Goal: Task Accomplishment & Management: Use online tool/utility

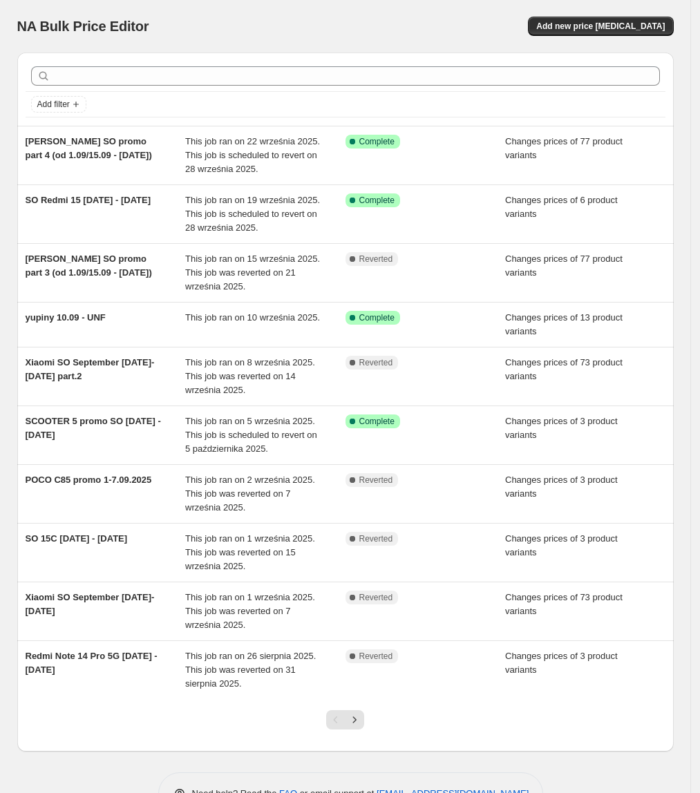
click at [612, 39] on div "NA Bulk Price Editor. This page is ready NA Bulk Price Editor Add new price [ME…" at bounding box center [345, 26] width 657 height 53
click at [603, 22] on span "Add new price change job" at bounding box center [600, 26] width 129 height 11
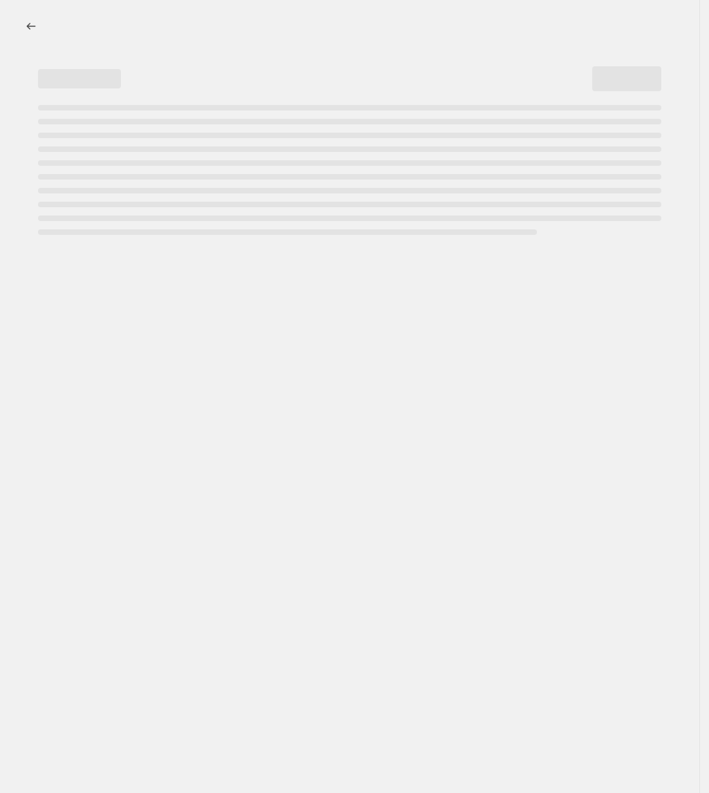
select select "percentage"
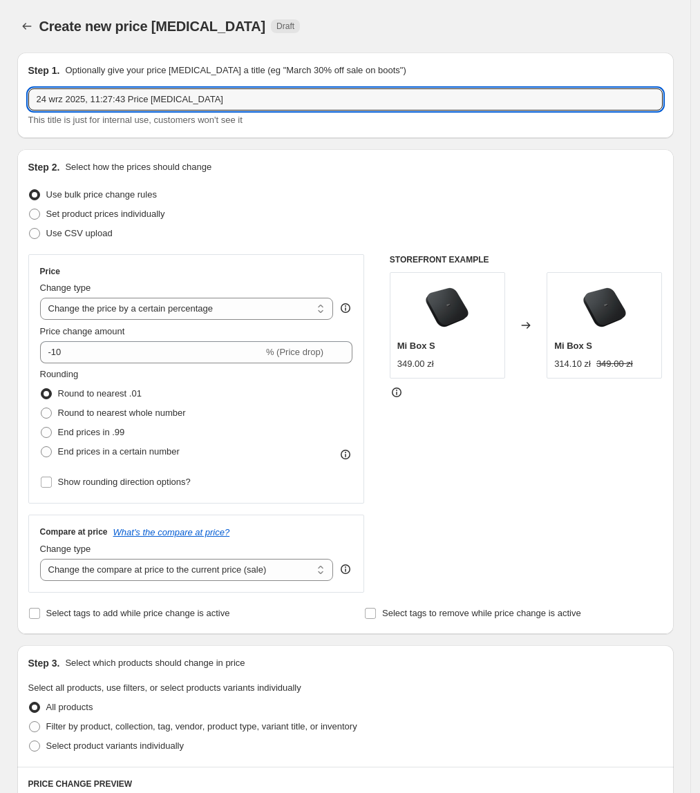
drag, startPoint x: 233, startPoint y: 100, endPoint x: 12, endPoint y: 133, distance: 222.9
click at [11, 120] on div "Step 1. Optionally give your price change job a title (eg "March 30% off sale o…" at bounding box center [340, 669] width 668 height 1256
type input "AIOT PROMO SO 24.09 - 14.10.2025"
click at [131, 209] on span "Set product prices individually" at bounding box center [105, 214] width 119 height 10
click at [30, 209] on input "Set product prices individually" at bounding box center [29, 209] width 1 height 1
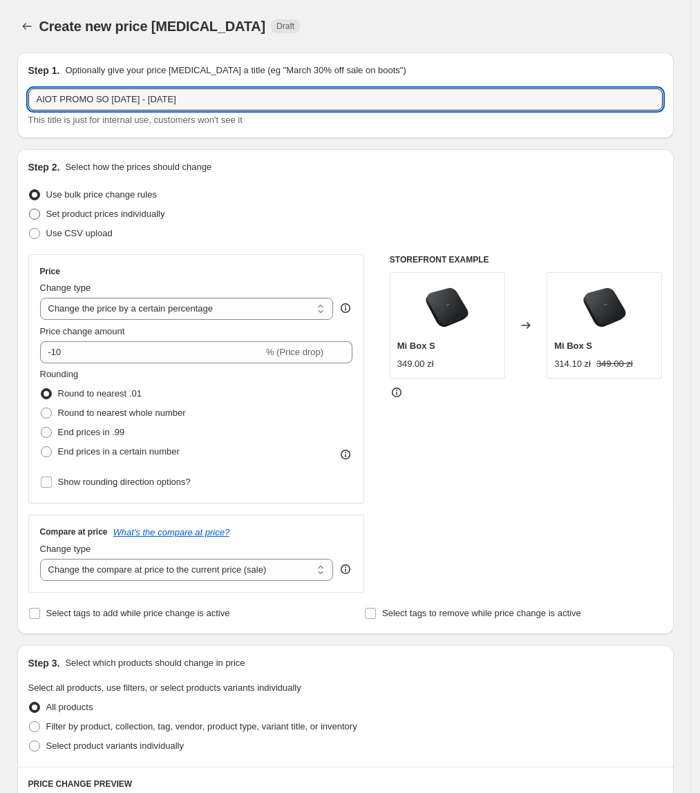
radio input "true"
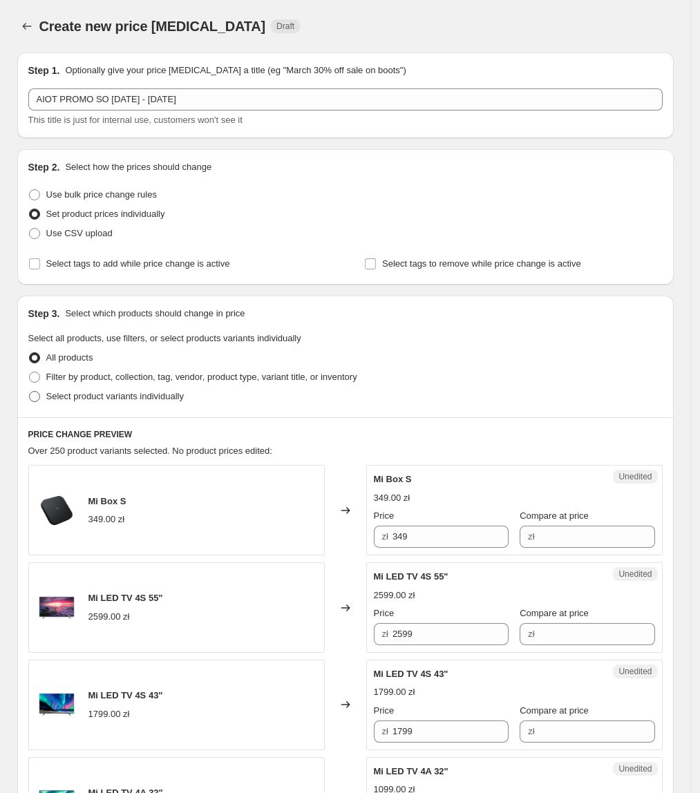
click at [80, 394] on span "Select product variants individually" at bounding box center [115, 396] width 138 height 10
click at [30, 392] on input "Select product variants individually" at bounding box center [29, 391] width 1 height 1
radio input "true"
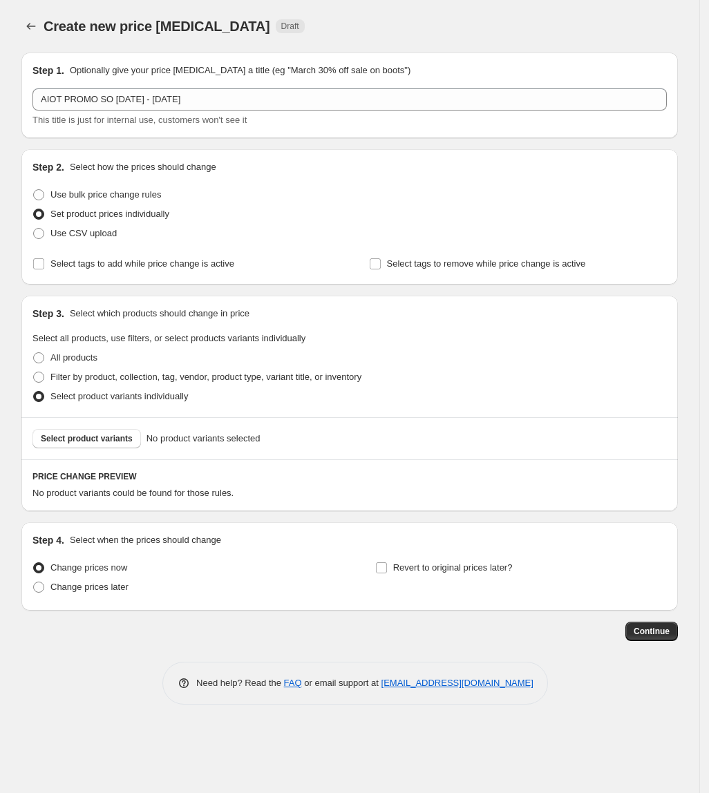
click at [109, 440] on span "Select product variants" at bounding box center [87, 438] width 92 height 11
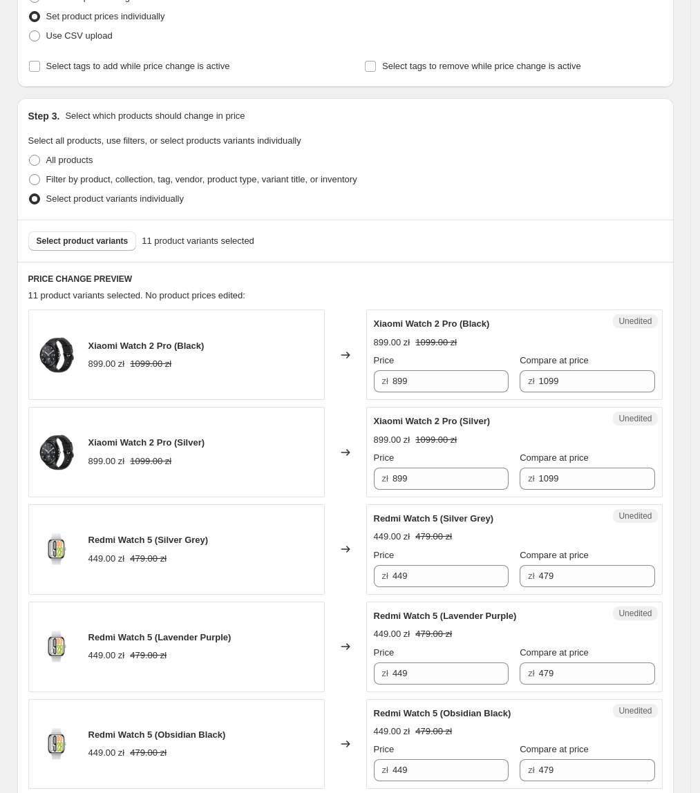
scroll to position [199, 0]
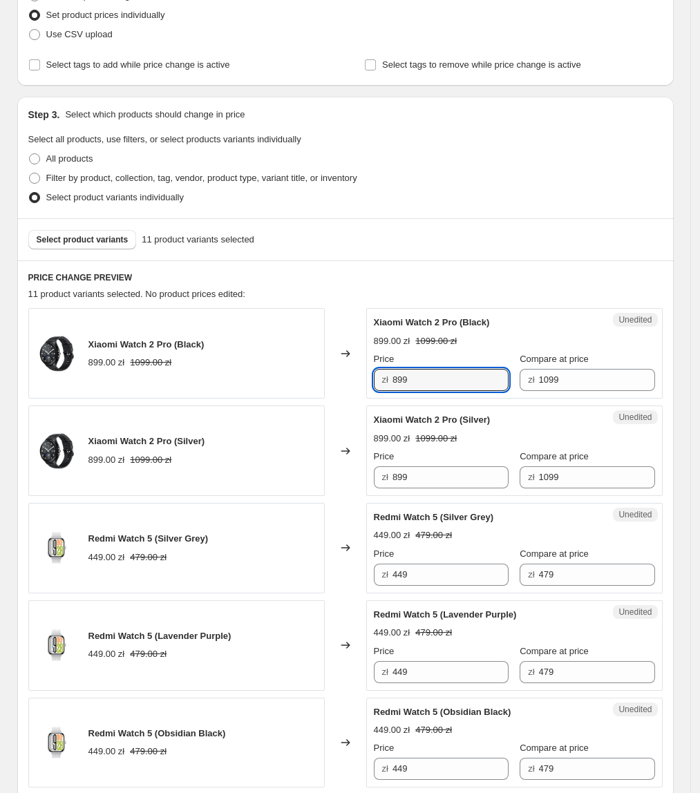
drag, startPoint x: 451, startPoint y: 373, endPoint x: 366, endPoint y: 381, distance: 85.4
click at [366, 381] on div "Xiaomi Watch 2 Pro (Black) 899.00 zł 1099.00 zł Changed to Unedited Xiaomi Watc…" at bounding box center [345, 353] width 634 height 91
type input "749"
click at [350, 460] on div "Changed to" at bounding box center [345, 451] width 41 height 91
drag, startPoint x: 456, startPoint y: 375, endPoint x: 370, endPoint y: 373, distance: 85.7
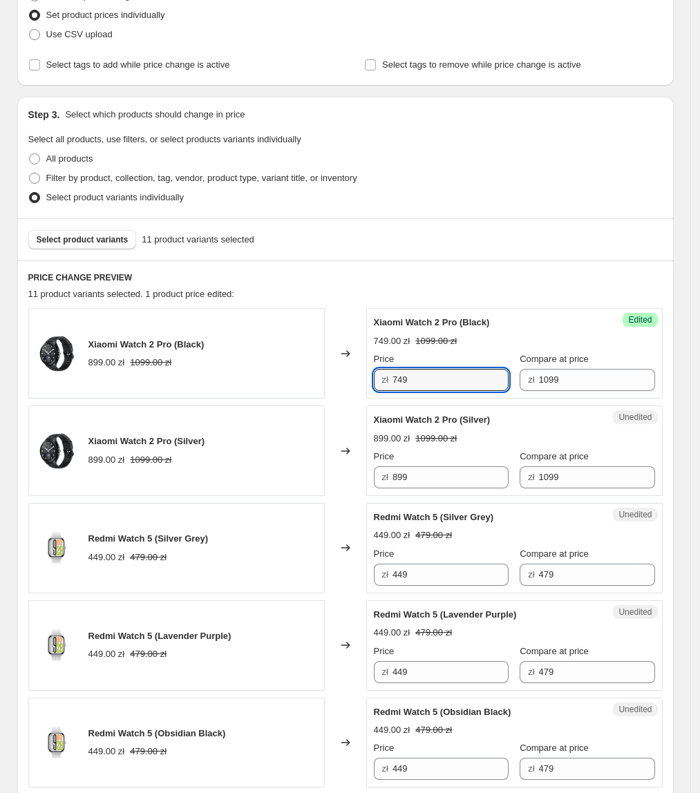
click at [370, 373] on div "Success Edited Xiaomi Watch 2 Pro (Black) 749.00 zł 1099.00 zł Price zł 749 Com…" at bounding box center [514, 353] width 296 height 91
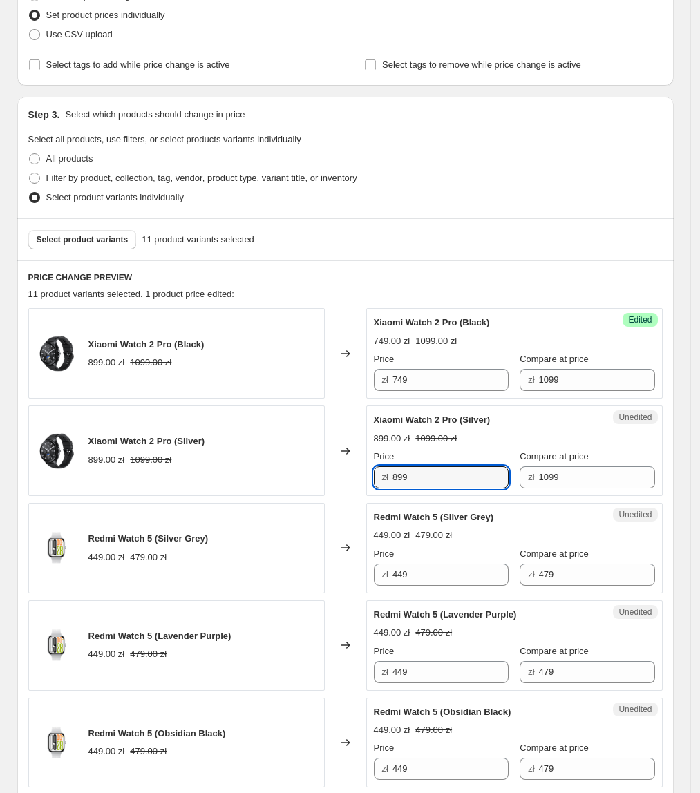
paste input "74"
drag, startPoint x: 452, startPoint y: 485, endPoint x: 268, endPoint y: 501, distance: 184.5
type input "749"
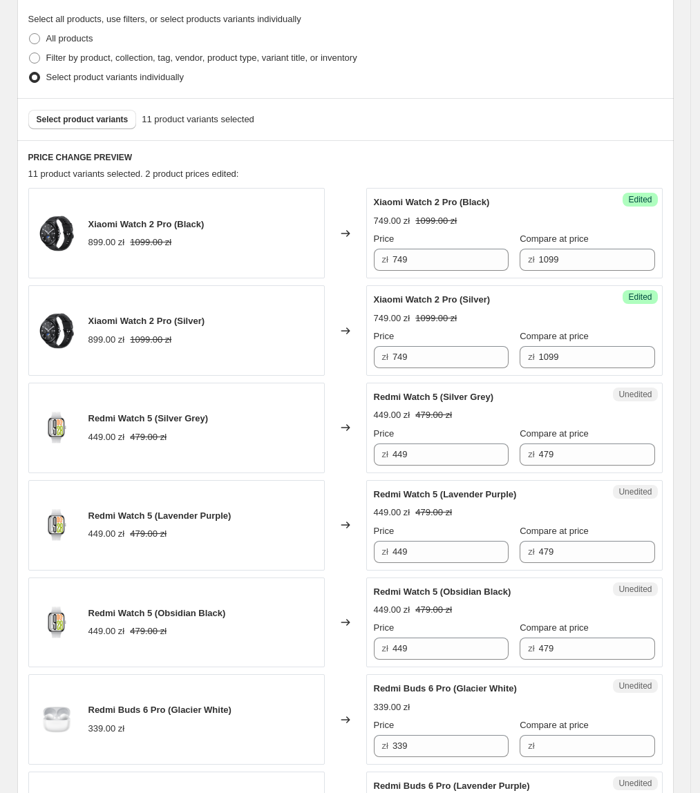
scroll to position [322, 0]
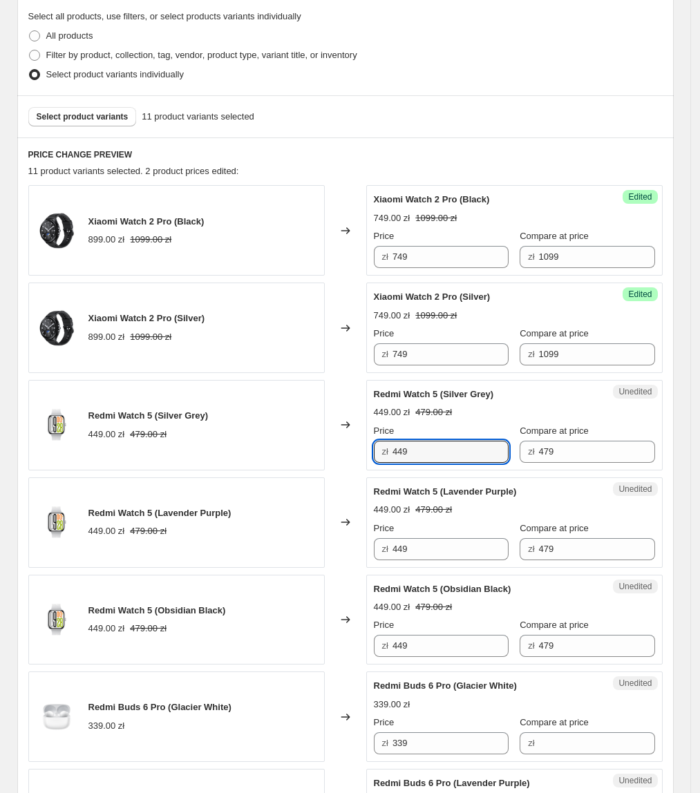
drag, startPoint x: 409, startPoint y: 456, endPoint x: 374, endPoint y: 460, distance: 35.5
click at [374, 460] on div "Unedited Redmi Watch 5 (Silver Grey) 449.00 zł 479.00 zł Price zł 449 Compare a…" at bounding box center [514, 425] width 296 height 91
type input "379"
click at [288, 563] on div "Redmi Watch 5 (Lavender Purple) 449.00 zł 479.00 zł" at bounding box center [176, 523] width 296 height 91
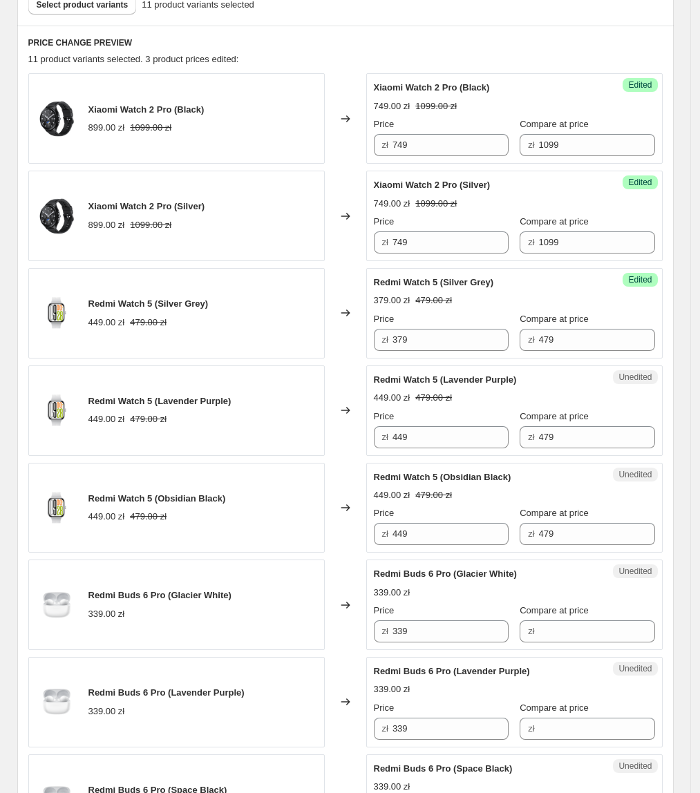
scroll to position [435, 0]
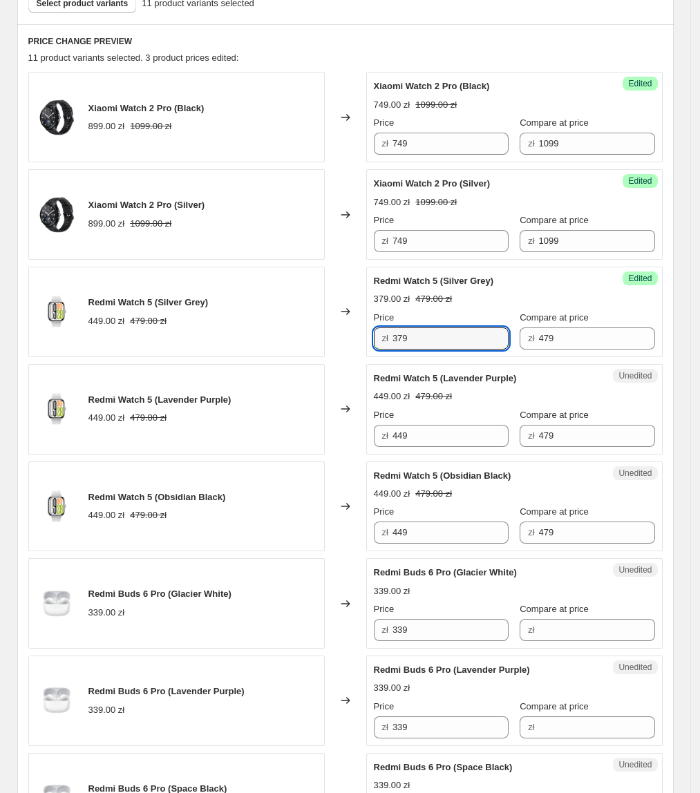
drag, startPoint x: 460, startPoint y: 339, endPoint x: 404, endPoint y: 402, distance: 84.2
click at [357, 359] on div "Xiaomi Watch 2 Pro (Black) 899.00 zł 1099.00 zł Changed to Success Edited Xiaom…" at bounding box center [345, 604] width 634 height 1064
click at [402, 455] on div "Unedited Redmi Watch 5 (Lavender Purple) 449.00 zł 479.00 zł Price zł 449 Compa…" at bounding box center [514, 409] width 296 height 91
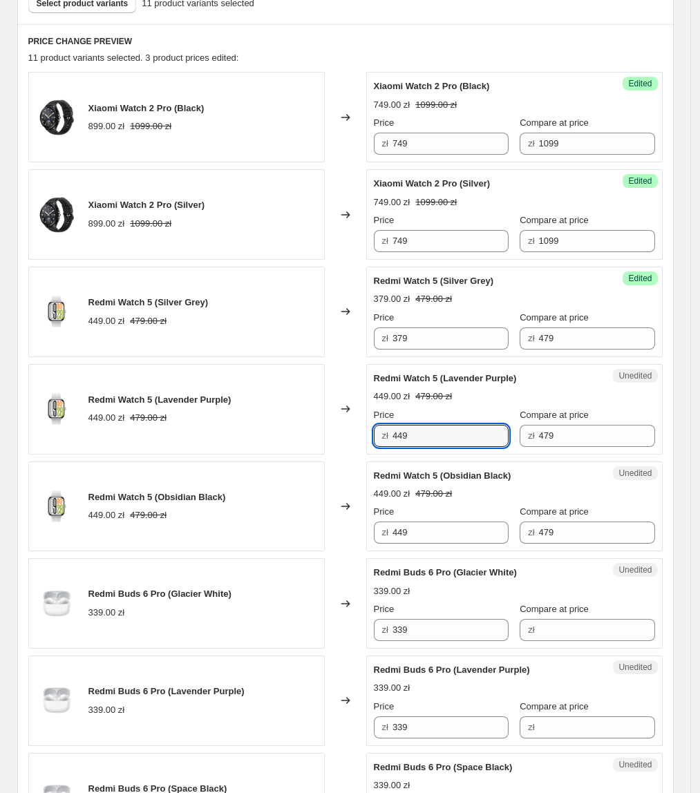
drag, startPoint x: 437, startPoint y: 440, endPoint x: 390, endPoint y: 478, distance: 60.4
click at [346, 445] on div "Redmi Watch 5 (Lavender Purple) 449.00 zł 479.00 zł Changed to Unedited Redmi W…" at bounding box center [345, 409] width 634 height 91
paste input "37"
type input "379"
click at [352, 552] on div "Changed to" at bounding box center [345, 507] width 41 height 91
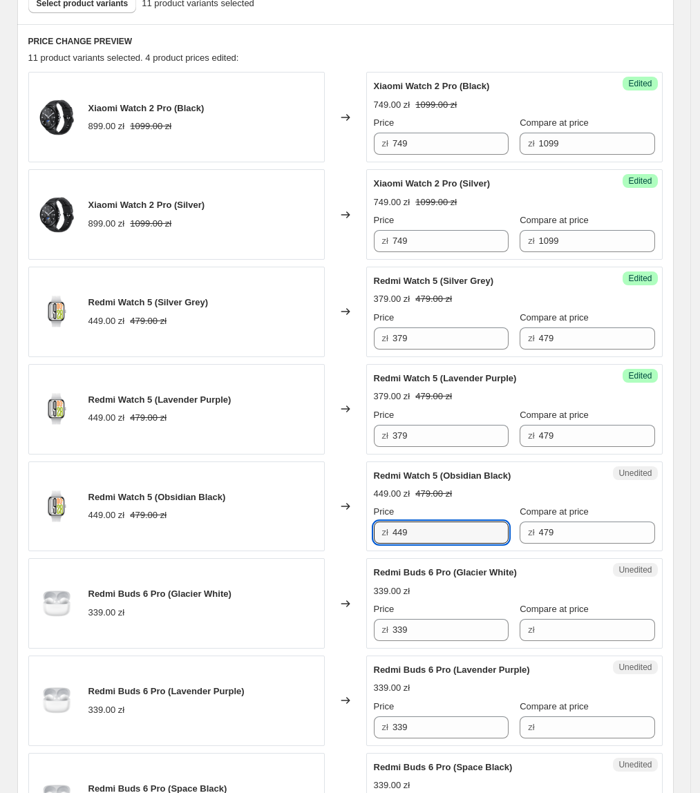
paste input "37"
drag, startPoint x: 428, startPoint y: 536, endPoint x: 346, endPoint y: 549, distance: 83.2
click at [350, 549] on div "Redmi Watch 5 (Obsidian Black) 449.00 zł 479.00 zł Changed to Unedited Redmi Wa…" at bounding box center [345, 507] width 634 height 91
type input "379"
click at [296, 525] on div "Redmi Watch 5 (Obsidian Black) 449.00 zł 479.00 zł" at bounding box center [176, 507] width 296 height 91
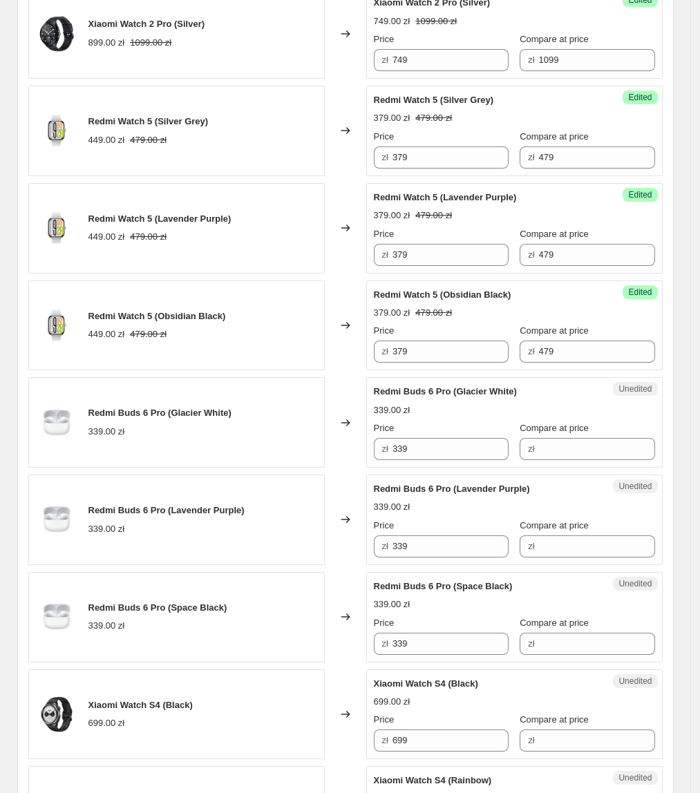
scroll to position [623, 0]
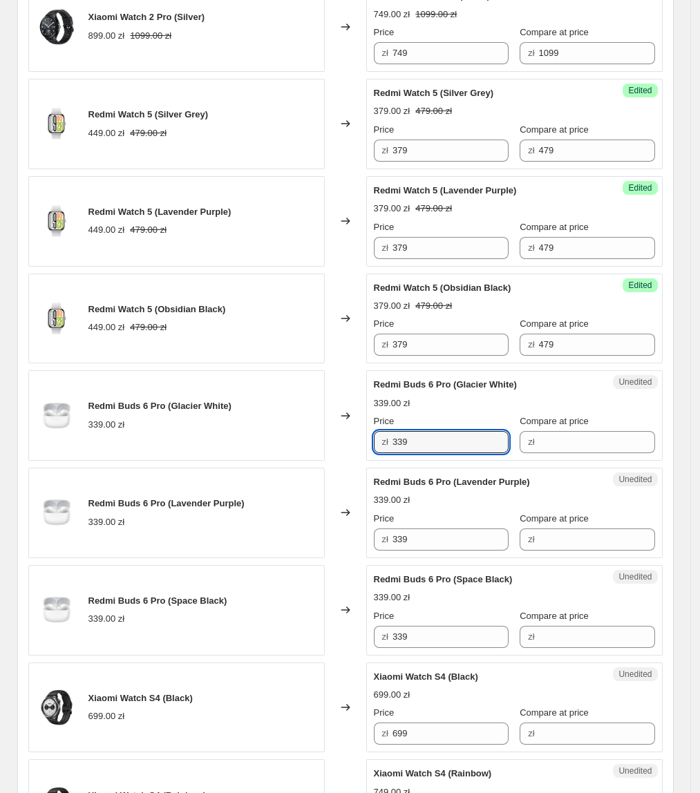
drag, startPoint x: 460, startPoint y: 449, endPoint x: 348, endPoint y: 451, distance: 111.3
click at [348, 451] on div "Redmi Buds 6 Pro (Glacier White) 339.00 zł Changed to Unedited Redmi Buds 6 Pro…" at bounding box center [345, 415] width 634 height 91
click at [593, 453] on input "Compare at price" at bounding box center [597, 442] width 116 height 22
paste input "339"
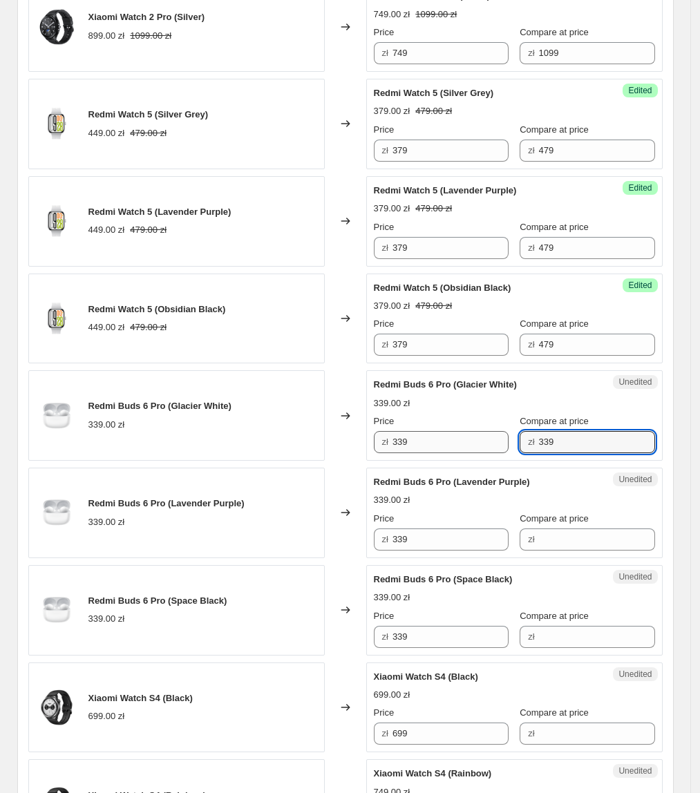
type input "339"
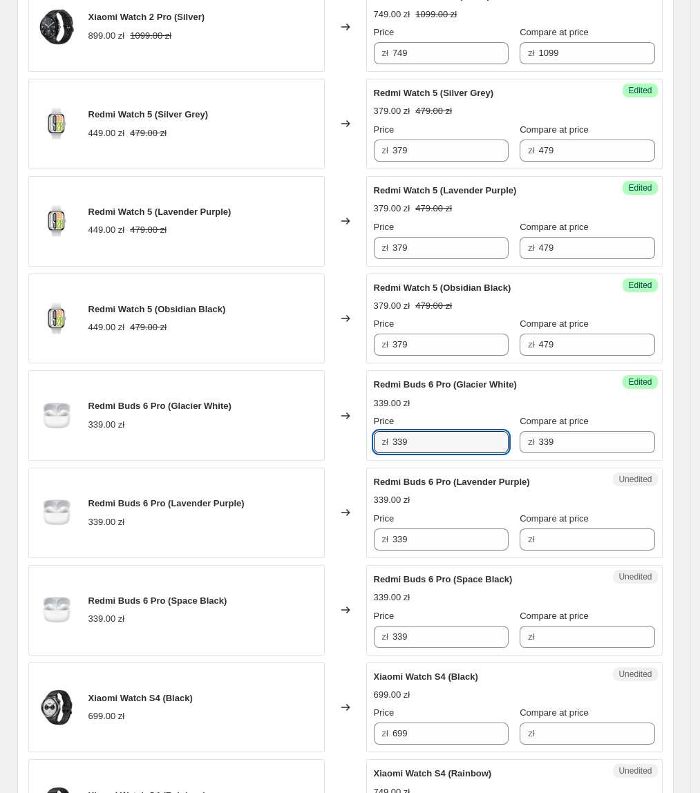
drag, startPoint x: 444, startPoint y: 445, endPoint x: 346, endPoint y: 446, distance: 97.4
click at [346, 446] on div "Redmi Buds 6 Pro (Glacier White) 339.00 zł Changed to Success Edited Redmi Buds…" at bounding box center [345, 415] width 634 height 91
type input "259"
click at [297, 499] on div "Redmi Buds 6 Pro (Lavender Purple) 339.00 zł" at bounding box center [176, 513] width 296 height 91
drag, startPoint x: 454, startPoint y: 446, endPoint x: 424, endPoint y: 504, distance: 64.9
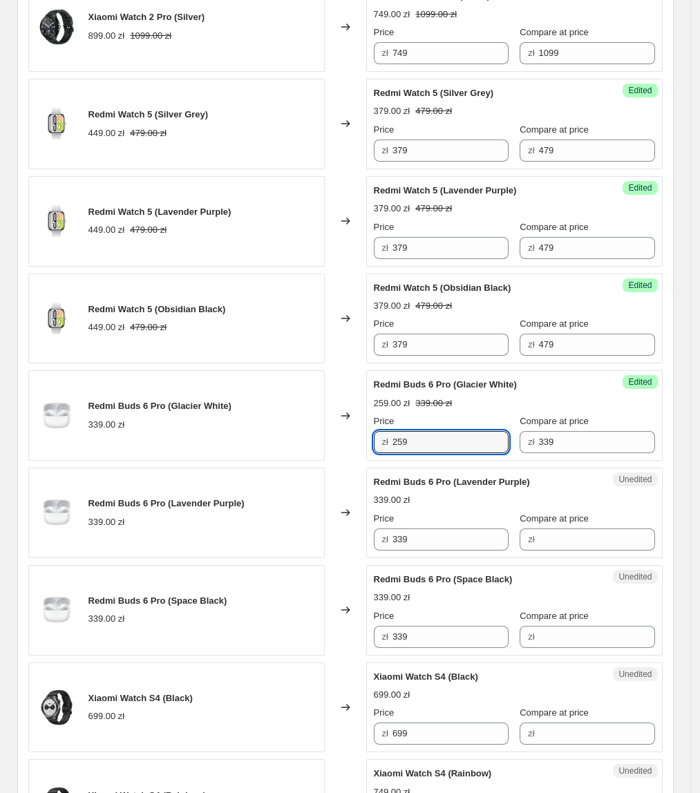
click at [321, 461] on div "Redmi Buds 6 Pro (Glacier White) 339.00 zł Changed to Success Edited Redmi Buds…" at bounding box center [345, 415] width 634 height 91
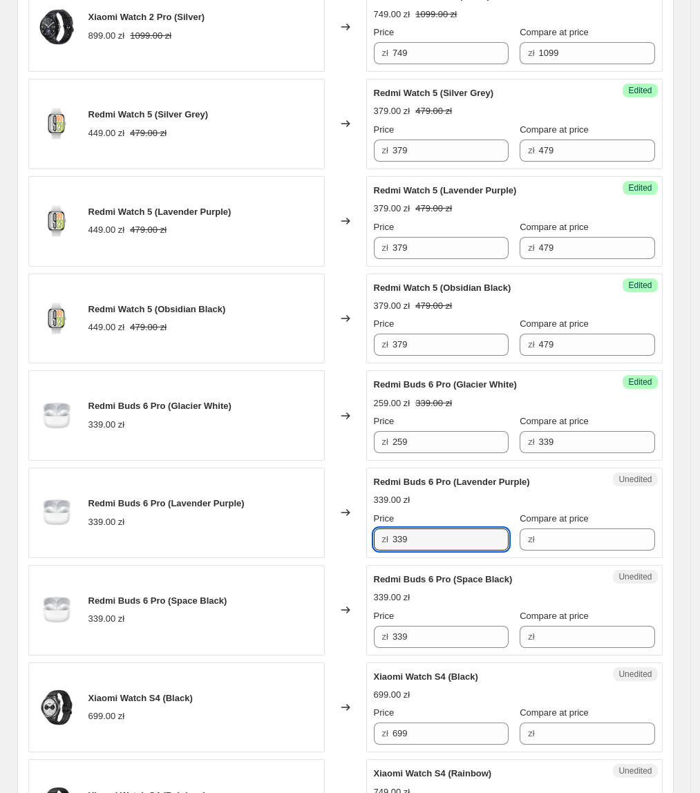
drag, startPoint x: 454, startPoint y: 535, endPoint x: 315, endPoint y: 579, distance: 145.8
click at [310, 576] on div "Xiaomi Watch 2 Pro (Black) 899.00 zł 1099.00 zł Changed to Success Edited Xiaom…" at bounding box center [345, 416] width 634 height 1064
paste input "25"
type input "259"
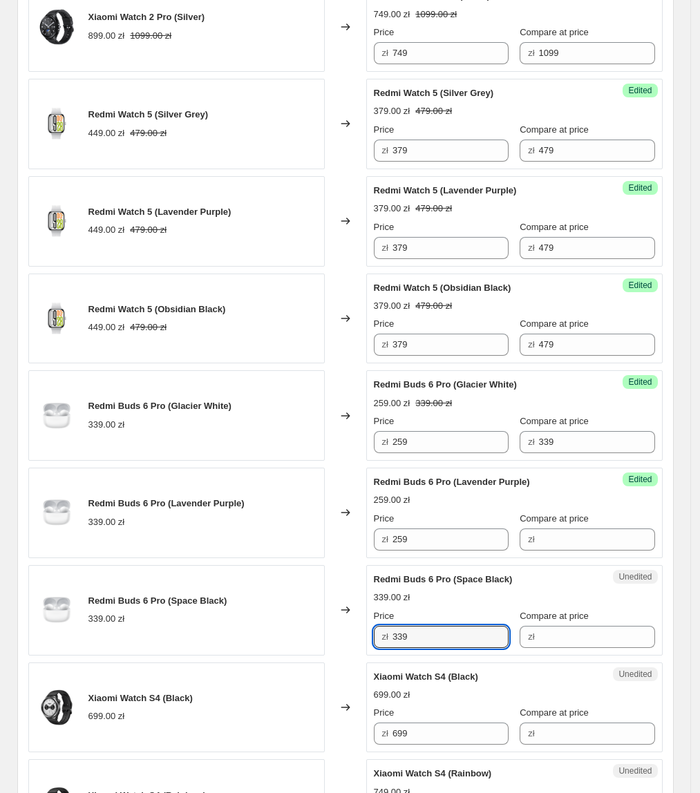
drag, startPoint x: 453, startPoint y: 648, endPoint x: 278, endPoint y: 645, distance: 175.6
click at [283, 647] on div "Redmi Buds 6 Pro (Space Black) 339.00 zł Changed to Unedited Redmi Buds 6 Pro (…" at bounding box center [345, 610] width 634 height 91
paste input "25"
type input "259"
drag, startPoint x: 308, startPoint y: 590, endPoint x: 407, endPoint y: 570, distance: 100.7
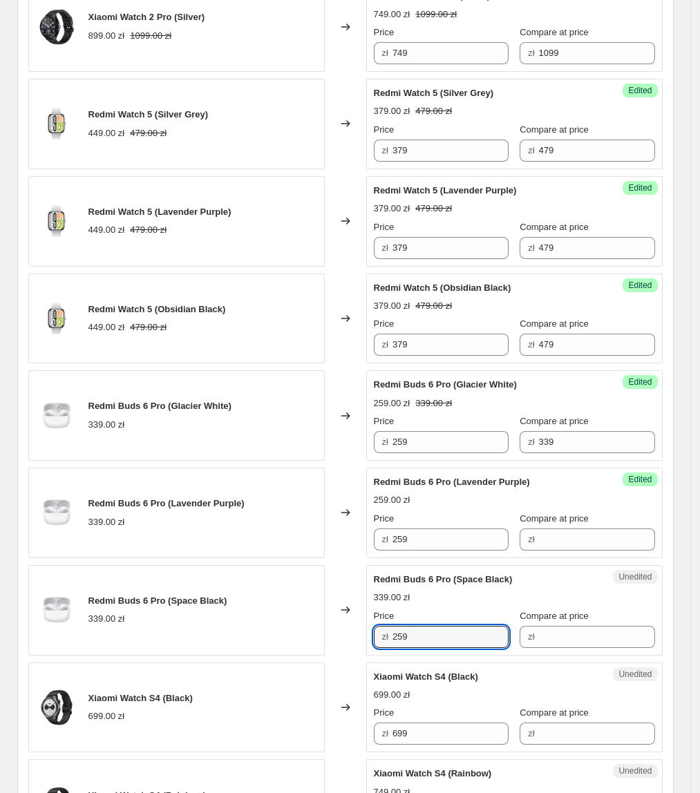
click at [310, 590] on div "Redmi Buds 6 Pro (Space Black) 339.00 zł" at bounding box center [176, 610] width 296 height 91
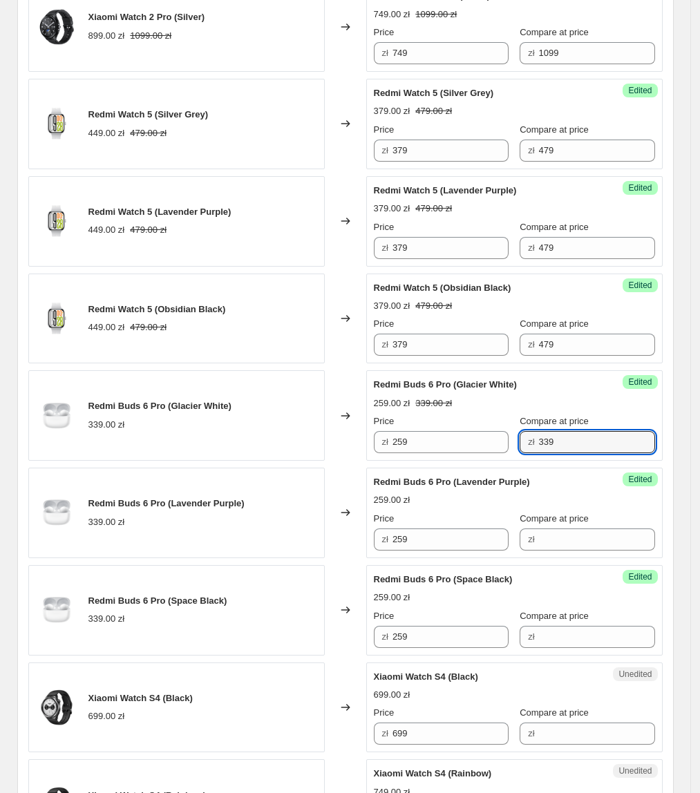
drag, startPoint x: 628, startPoint y: 449, endPoint x: 537, endPoint y: 482, distance: 97.1
click at [503, 460] on div "Success Edited Redmi Buds 6 Pro (Glacier White) 259.00 zł 339.00 zł Price zł 25…" at bounding box center [514, 415] width 296 height 91
drag, startPoint x: 598, startPoint y: 538, endPoint x: 587, endPoint y: 554, distance: 19.4
click at [598, 538] on input "Compare at price" at bounding box center [597, 540] width 116 height 22
paste input "339"
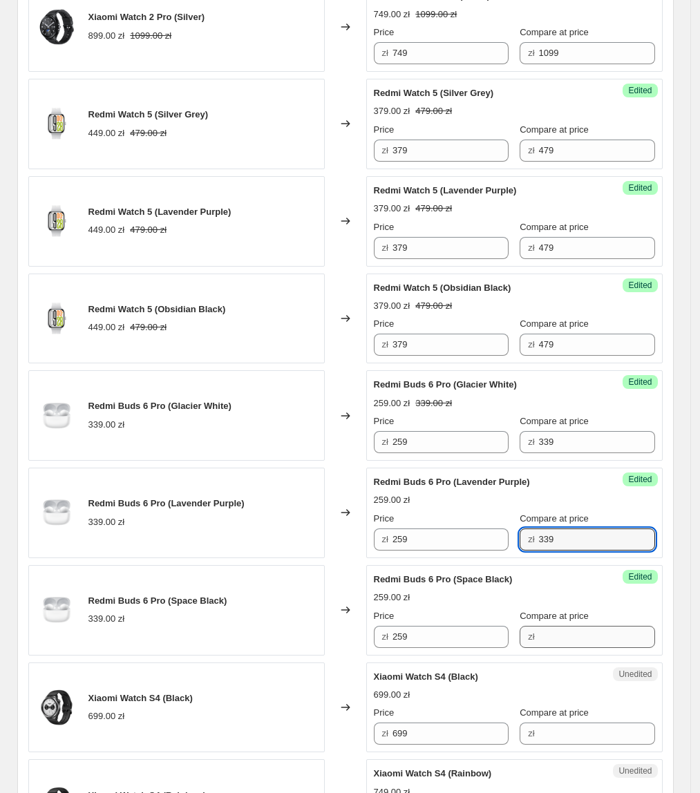
type input "339"
drag, startPoint x: 563, startPoint y: 645, endPoint x: 551, endPoint y: 645, distance: 11.7
click at [563, 645] on input "Compare at price" at bounding box center [597, 637] width 116 height 22
paste input "339"
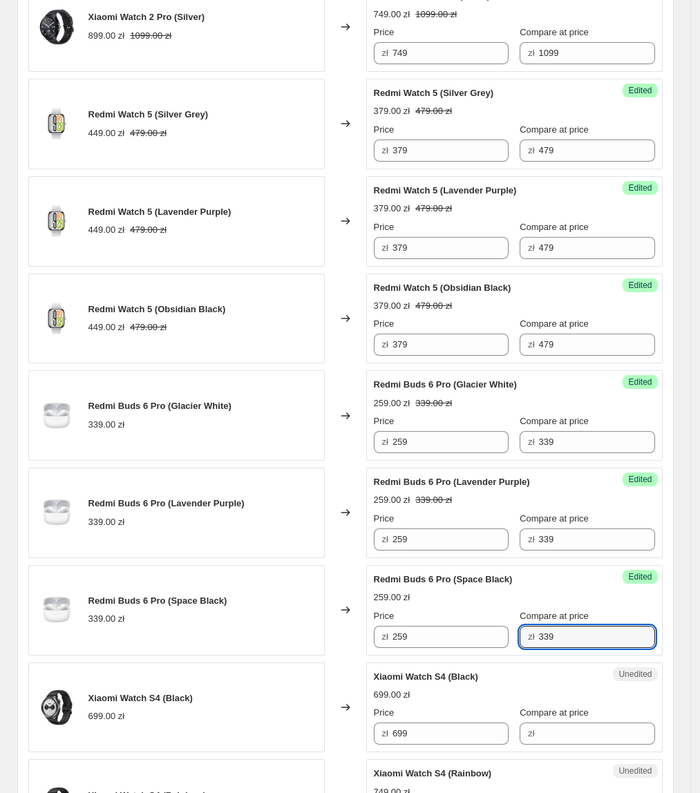
type input "339"
drag, startPoint x: 238, startPoint y: 565, endPoint x: 245, endPoint y: 561, distance: 7.1
click at [239, 564] on div "Xiaomi Watch 2 Pro (Black) 899.00 zł 1099.00 zł Changed to Success Edited Xiaom…" at bounding box center [345, 416] width 634 height 1064
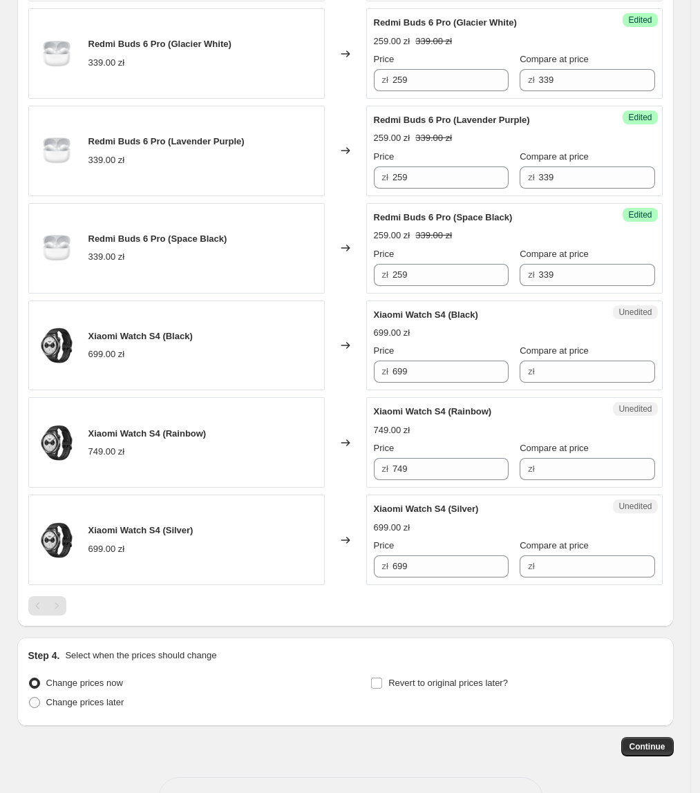
scroll to position [987, 0]
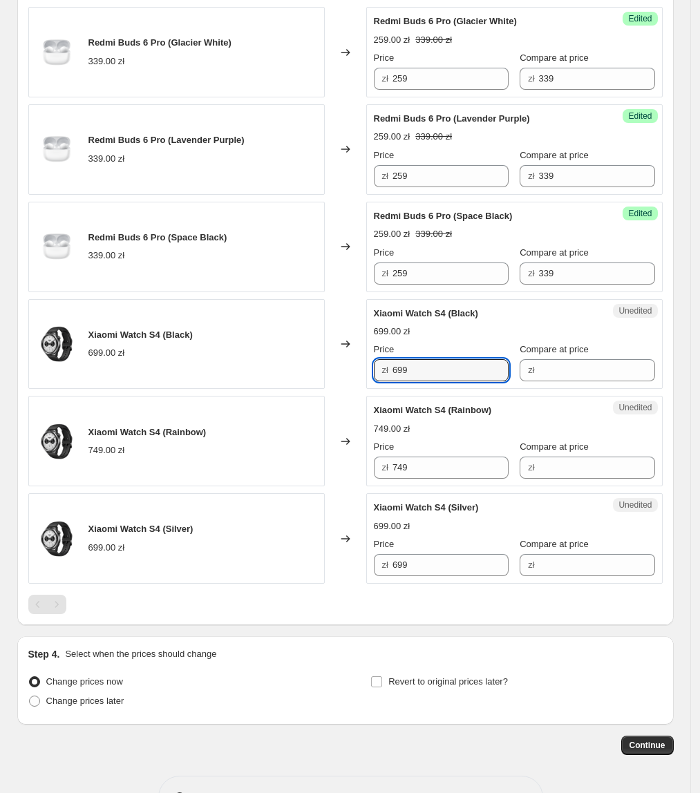
drag, startPoint x: 454, startPoint y: 382, endPoint x: 384, endPoint y: 404, distance: 73.0
click at [314, 390] on div "Xiaomi Watch S4 (Black) 699.00 zł Changed to Unedited Xiaomi Watch S4 (Black) 6…" at bounding box center [345, 344] width 634 height 91
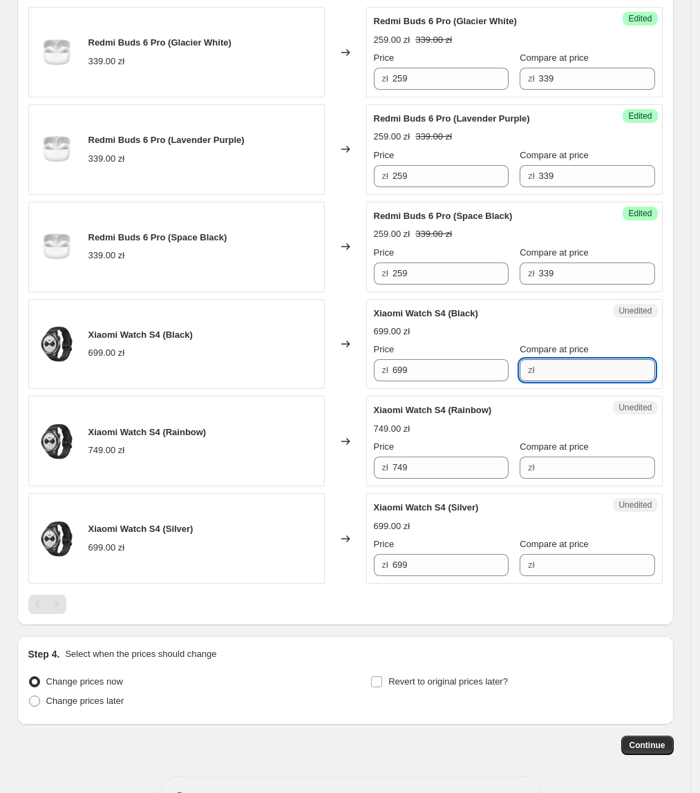
drag, startPoint x: 579, startPoint y: 377, endPoint x: 534, endPoint y: 377, distance: 45.6
click at [578, 377] on input "Compare at price" at bounding box center [597, 370] width 116 height 22
paste input "699"
type input "699"
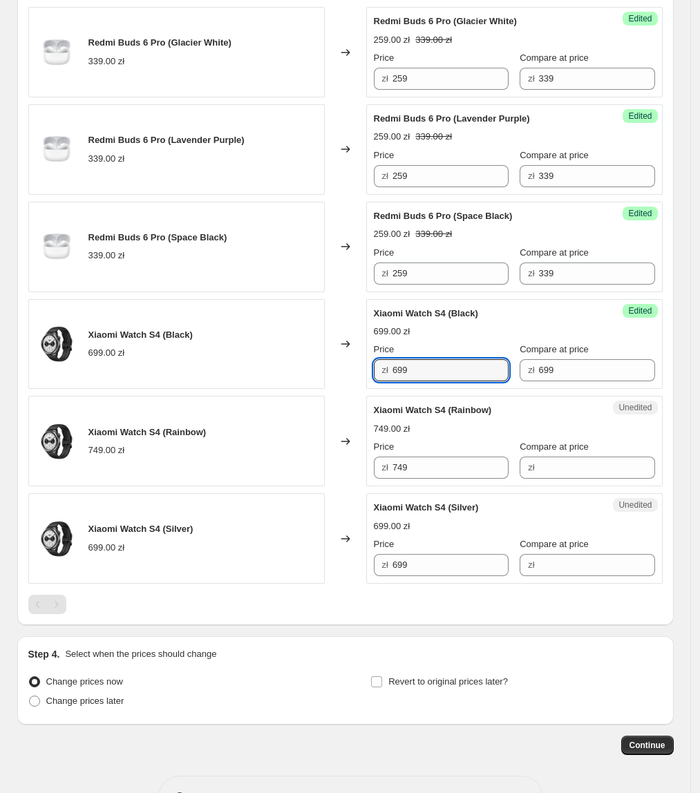
drag, startPoint x: 435, startPoint y: 376, endPoint x: 352, endPoint y: 394, distance: 84.9
click at [351, 394] on div "Xiaomi Watch 2 Pro (Black) 899.00 zł 1099.00 zł Changed to Success Edited Xiaom…" at bounding box center [345, 52] width 634 height 1064
type input "579"
click at [163, 371] on div "Xiaomi Watch S4 (Black) 699.00 zł" at bounding box center [176, 344] width 296 height 91
drag, startPoint x: 430, startPoint y: 365, endPoint x: 437, endPoint y: 460, distance: 95.6
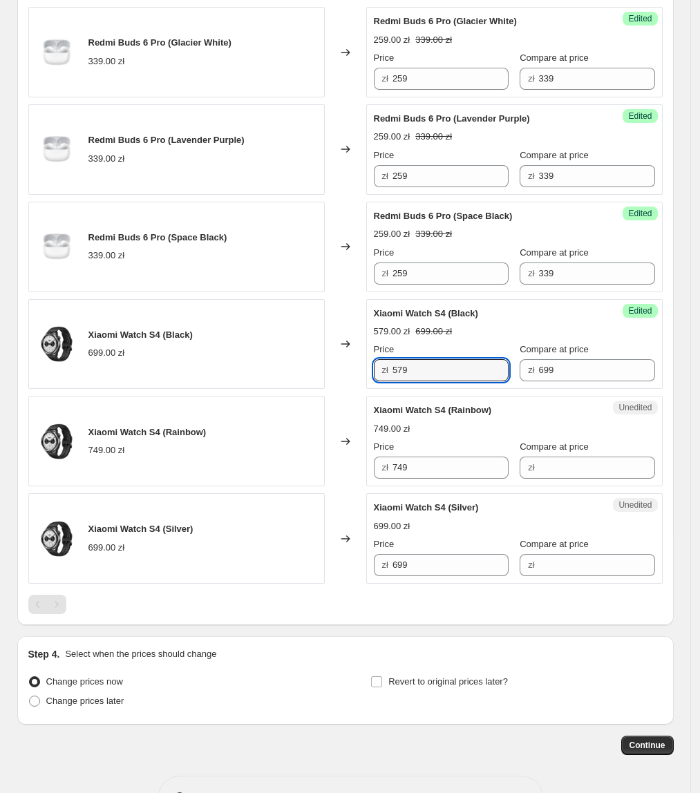
click at [349, 390] on div "Xiaomi Watch S4 (Black) 699.00 zł Changed to Success Edited Xiaomi Watch S4 (Bl…" at bounding box center [345, 344] width 634 height 91
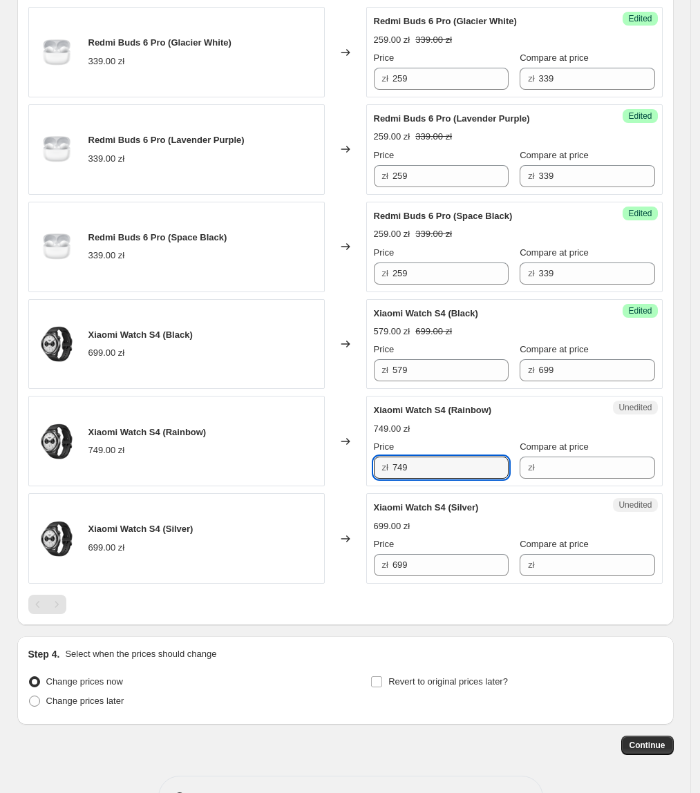
paste input "57"
drag, startPoint x: 443, startPoint y: 464, endPoint x: 346, endPoint y: 484, distance: 98.8
click at [346, 484] on div "Xiaomi Watch S4 (Rainbow) 749.00 zł Changed to Unedited Xiaomi Watch S4 (Rainbo…" at bounding box center [345, 441] width 634 height 91
drag, startPoint x: 481, startPoint y: 473, endPoint x: 321, endPoint y: 487, distance: 160.2
click at [319, 485] on div "Xiaomi Watch S4 (Rainbow) 749.00 zł Changed to Unedited Xiaomi Watch S4 (Rainbo…" at bounding box center [345, 441] width 634 height 91
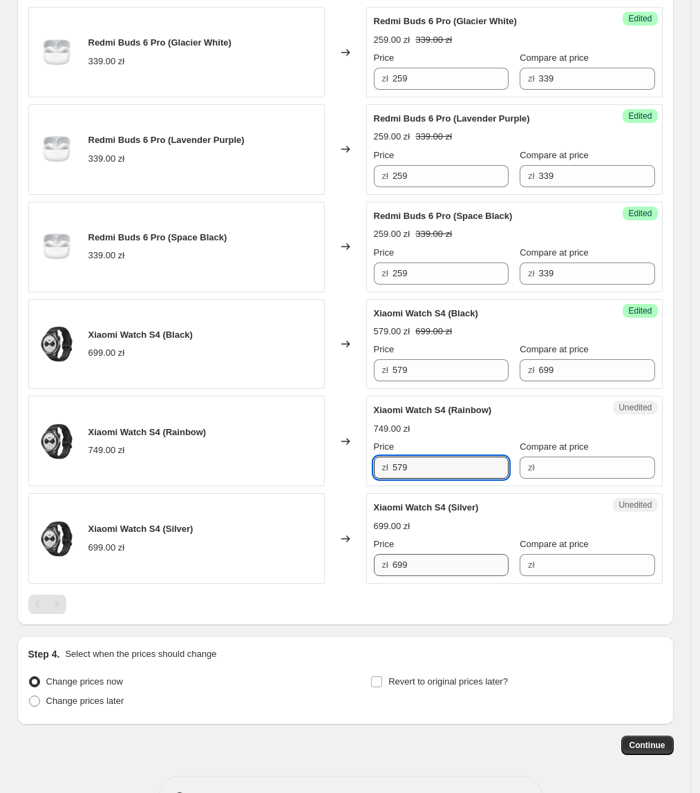
type input "579"
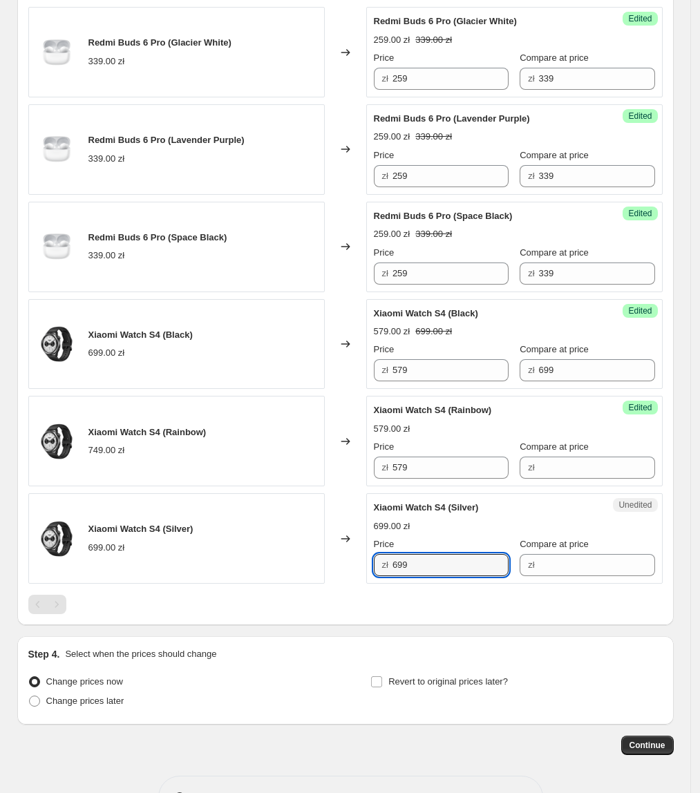
paste input "57"
drag, startPoint x: 427, startPoint y: 571, endPoint x: 277, endPoint y: 590, distance: 151.2
click at [281, 596] on div "Xiaomi Watch 2 Pro (Black) 899.00 zł 1099.00 zł Changed to Success Edited Xiaom…" at bounding box center [345, 67] width 634 height 1094
type input "579"
click at [279, 584] on div "Xiaomi Watch S4 (Silver) 699.00 zł" at bounding box center [176, 538] width 296 height 91
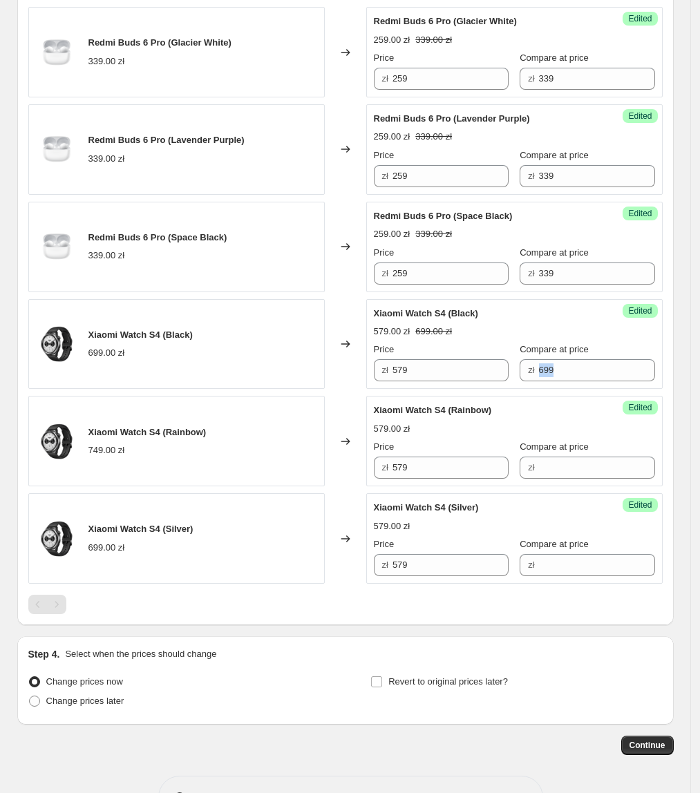
drag, startPoint x: 592, startPoint y: 363, endPoint x: 518, endPoint y: 380, distance: 75.3
click at [510, 380] on div "Price zł 579 Compare at price zł 699" at bounding box center [514, 362] width 281 height 39
click at [571, 415] on div "Xiaomi Watch S4 (Rainbow)" at bounding box center [487, 411] width 226 height 14
drag, startPoint x: 590, startPoint y: 382, endPoint x: 520, endPoint y: 404, distance: 72.6
click at [495, 380] on div "Price zł 579 Compare at price zł 699" at bounding box center [514, 362] width 281 height 39
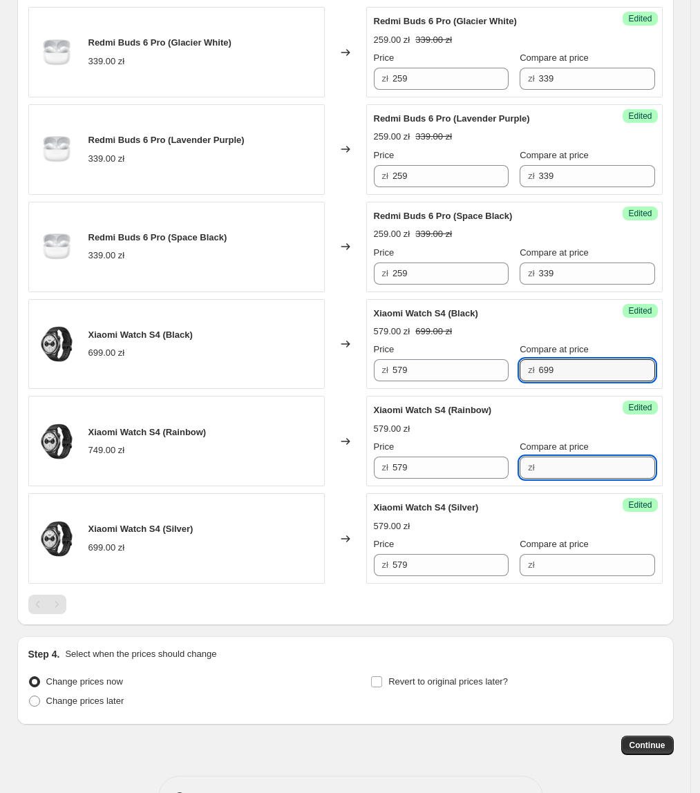
click at [567, 479] on input "Compare at price" at bounding box center [597, 468] width 116 height 22
paste input "699"
type input "699"
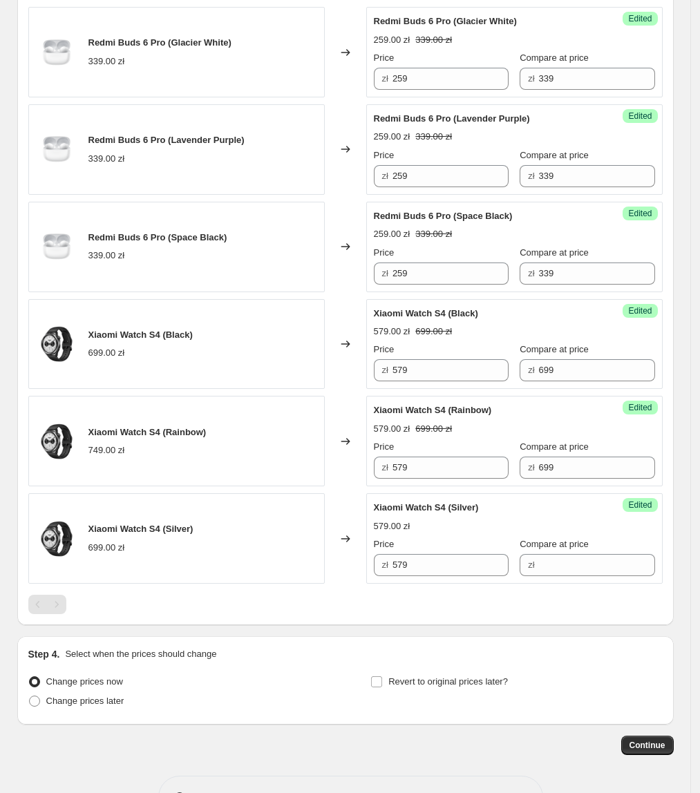
click at [575, 584] on div "Success Edited Xiaomi Watch S4 (Silver) 579.00 zł Price zł 579 Compare at price…" at bounding box center [514, 538] width 296 height 91
click at [578, 576] on input "Compare at price" at bounding box center [597, 565] width 116 height 22
paste input "699"
type input "699"
click at [268, 526] on div "Xiaomi Watch S4 (Silver) 699.00 zł" at bounding box center [176, 538] width 296 height 91
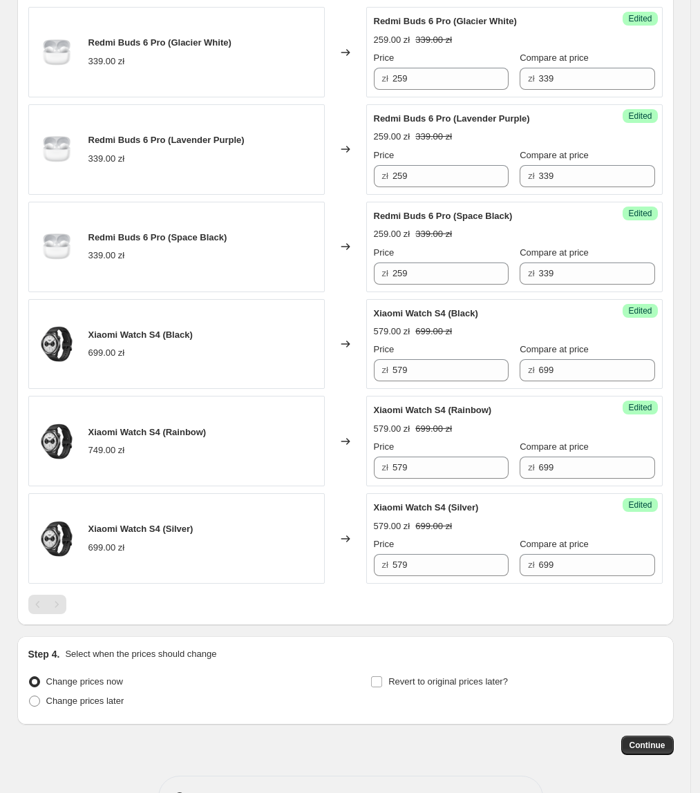
scroll to position [1004, 0]
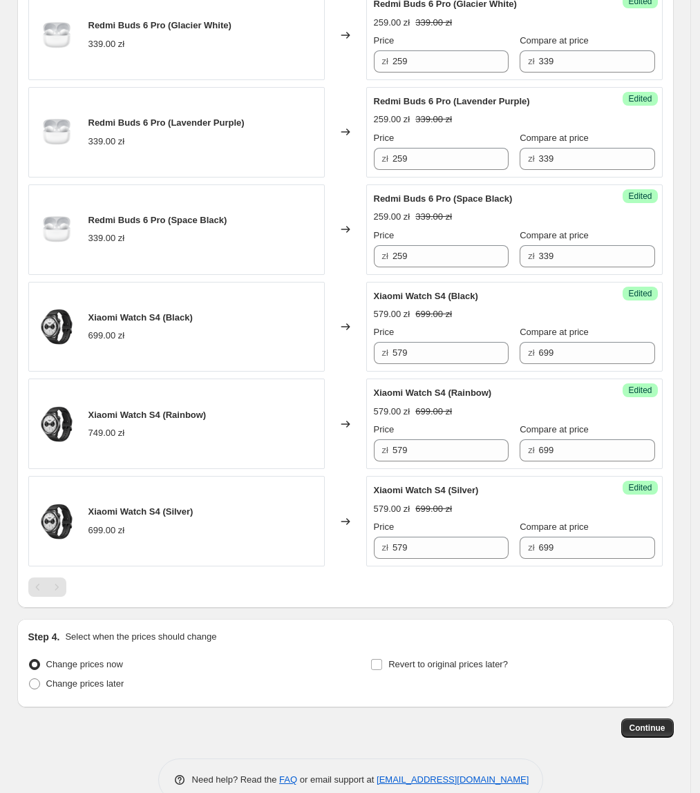
click at [277, 258] on div "Redmi Buds 6 Pro (Space Black) 339.00 zł" at bounding box center [176, 230] width 296 height 91
drag, startPoint x: 476, startPoint y: 449, endPoint x: 358, endPoint y: 476, distance: 121.4
click at [352, 469] on div "Xiaomi Watch S4 (Rainbow) 749.00 zł Changed to Success Edited Xiaomi Watch S4 (…" at bounding box center [345, 424] width 634 height 91
type input "5"
type input "629"
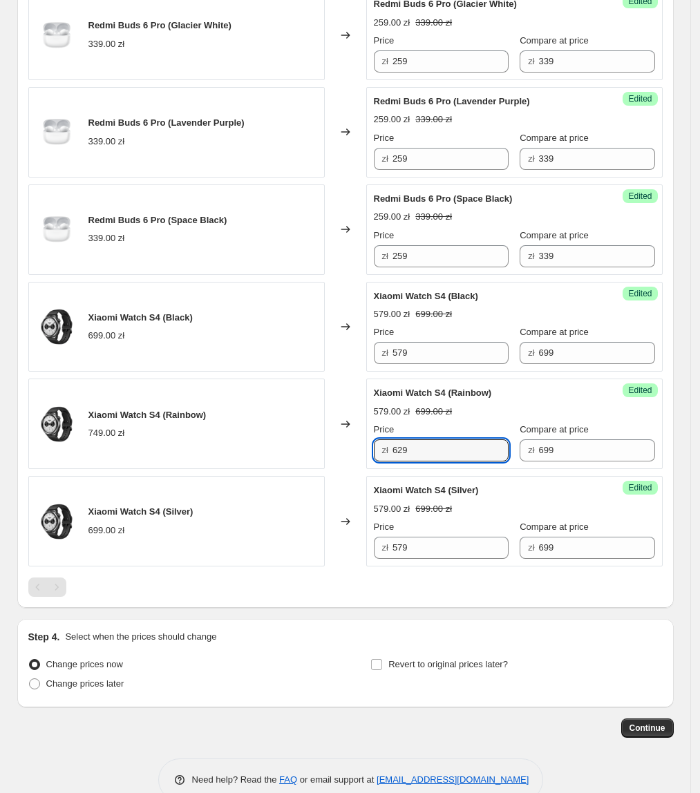
click at [296, 528] on div "Xiaomi Watch S4 (Silver) 699.00 zł" at bounding box center [176, 521] width 296 height 91
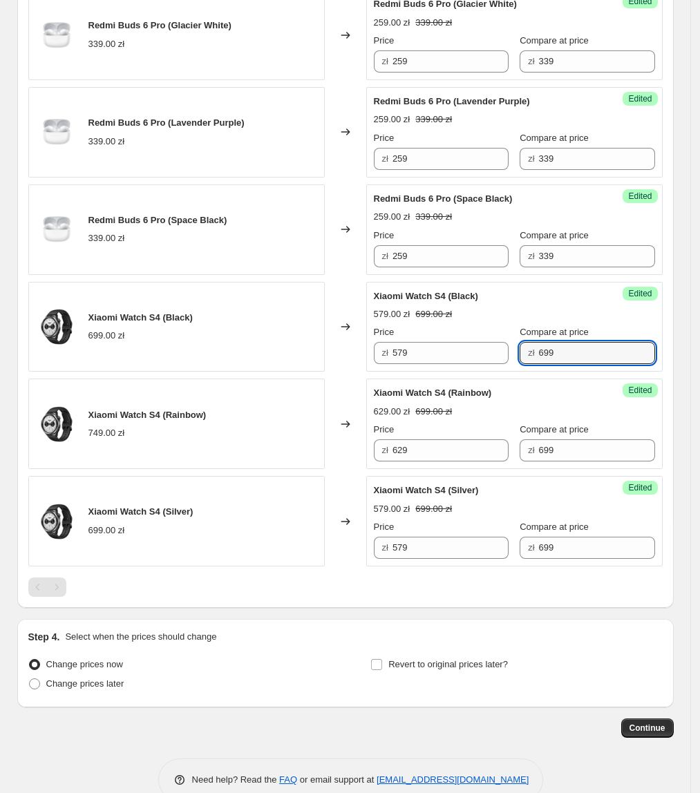
drag, startPoint x: 583, startPoint y: 365, endPoint x: 492, endPoint y: 371, distance: 91.4
click at [492, 370] on div "Success Edited Xiaomi Watch S4 (Black) 579.00 zł 699.00 zł Price zł 579 Compare…" at bounding box center [514, 327] width 296 height 91
type input "649"
click at [456, 409] on div "629.00 zł 699.00 zł" at bounding box center [514, 412] width 281 height 14
drag, startPoint x: 547, startPoint y: 352, endPoint x: 487, endPoint y: 352, distance: 60.8
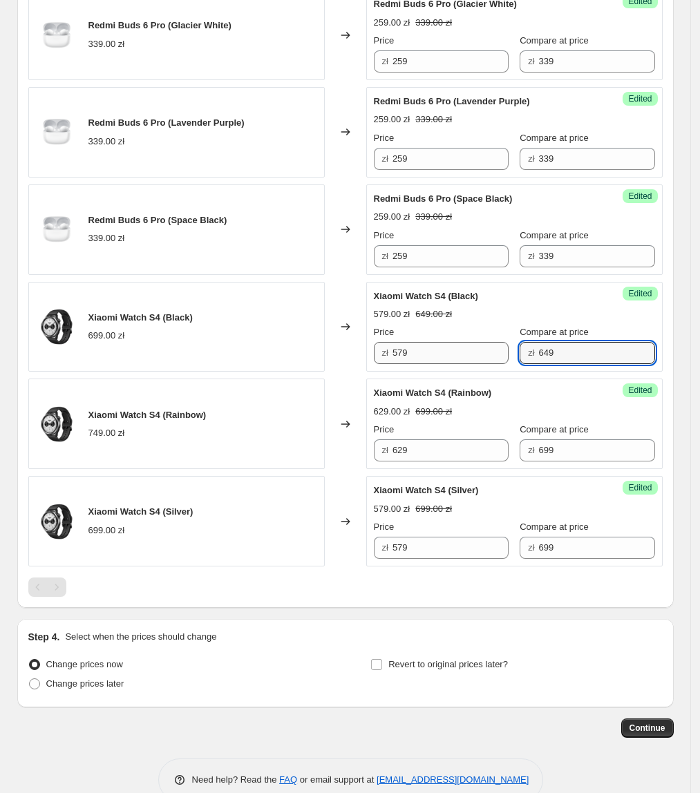
click at [485, 350] on div "Price zł 579 Compare at price zł 649" at bounding box center [514, 345] width 281 height 39
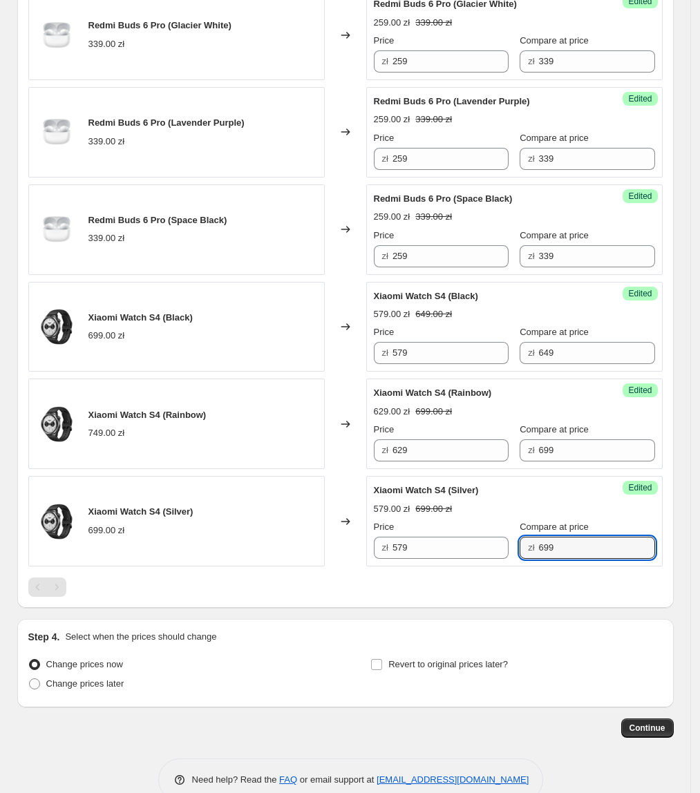
drag, startPoint x: 607, startPoint y: 556, endPoint x: 504, endPoint y: 556, distance: 103.0
click at [505, 556] on div "Price zł 579 Compare at price zł 699" at bounding box center [514, 539] width 281 height 39
paste input "4"
type input "649"
click at [521, 567] on div "Success Edited Xiaomi Watch S4 (Silver) 579.00 zł 699.00 zł Price zł 579 Compar…" at bounding box center [514, 521] width 296 height 91
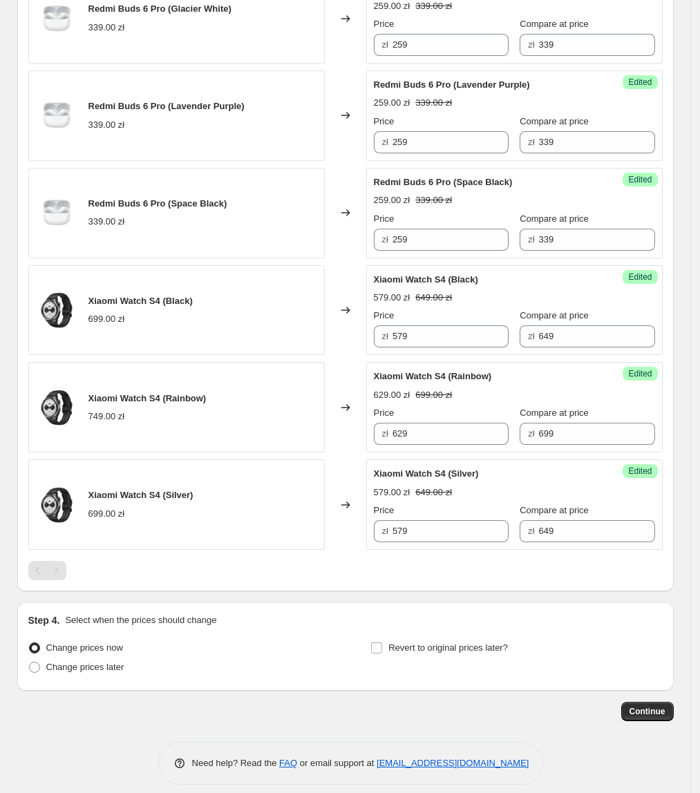
scroll to position [1023, 0]
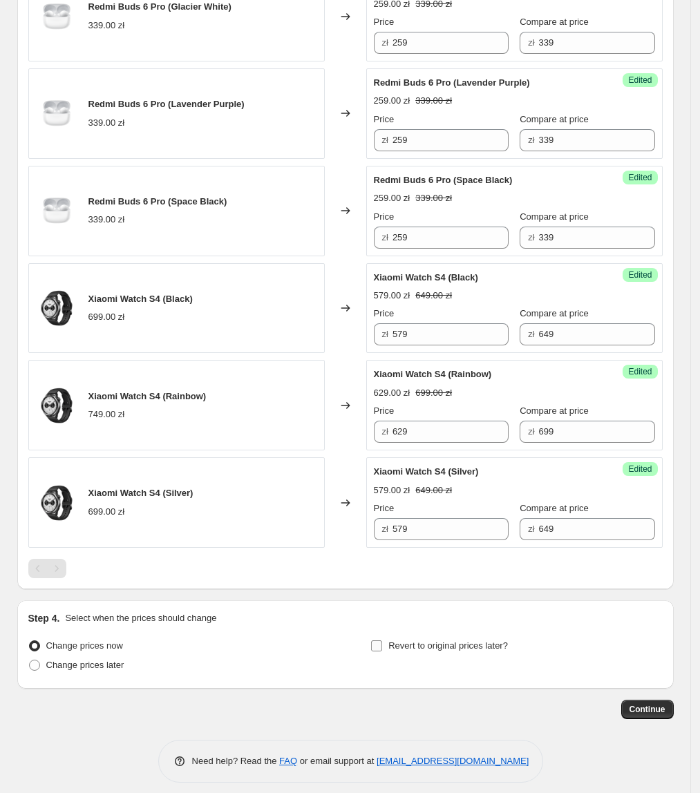
click at [441, 651] on span "Revert to original prices later?" at bounding box center [448, 646] width 120 height 10
click at [415, 653] on span "Revert to original prices later?" at bounding box center [448, 646] width 120 height 14
click at [382, 652] on input "Revert to original prices later?" at bounding box center [376, 646] width 11 height 11
checkbox input "true"
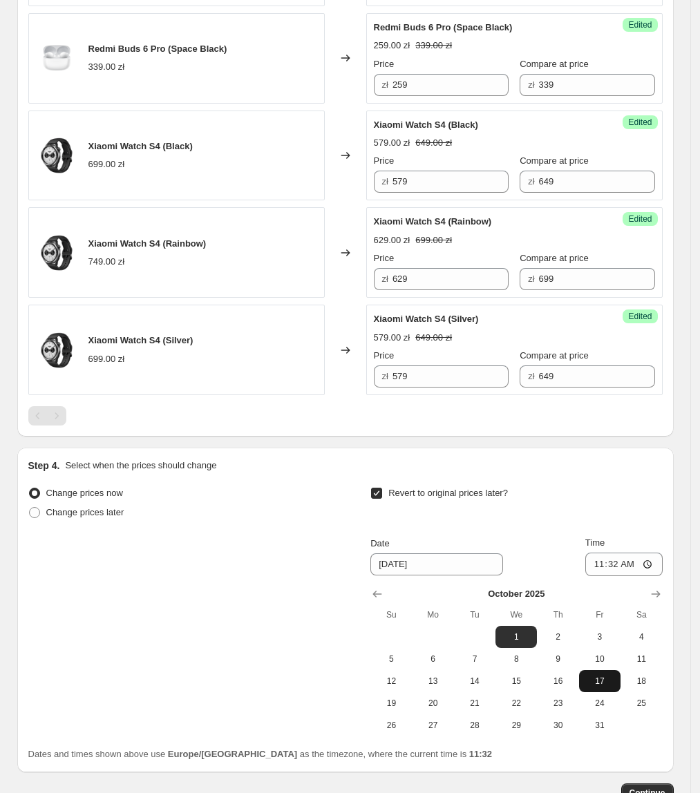
scroll to position [1178, 0]
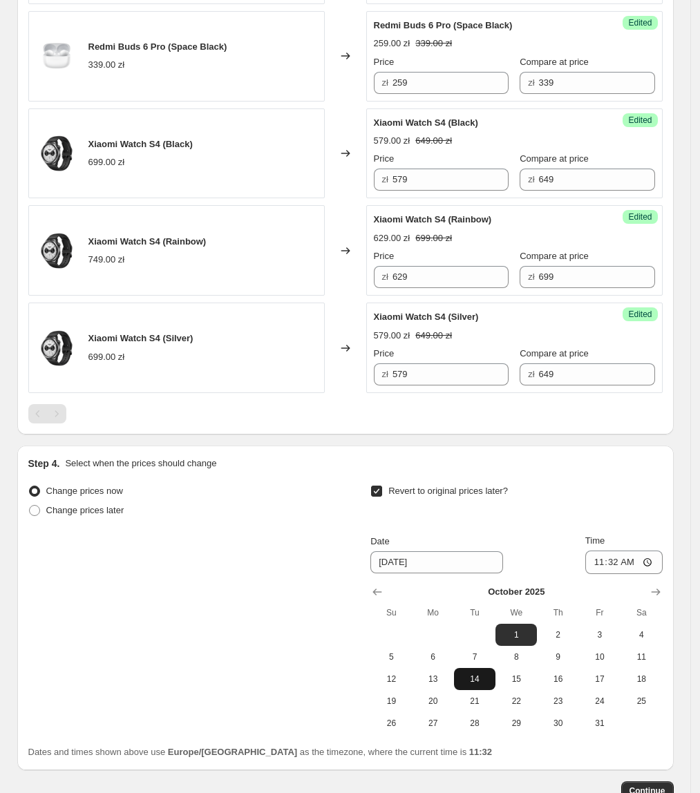
click at [467, 685] on span "14" at bounding box center [475, 679] width 30 height 11
type input "10/14/2025"
click at [628, 568] on input "11:32" at bounding box center [623, 562] width 77 height 23
click at [615, 564] on input "11:32" at bounding box center [623, 562] width 77 height 23
type input "23:55"
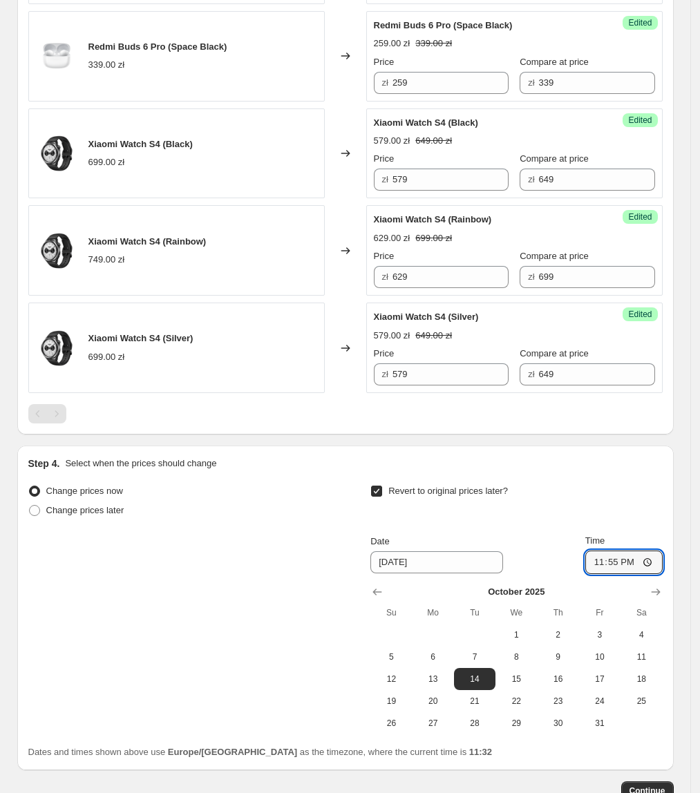
click at [584, 529] on div "Revert to original prices later? Date 10/14/2025 Time 23:55 October 2025 Su Mo …" at bounding box center [516, 608] width 292 height 253
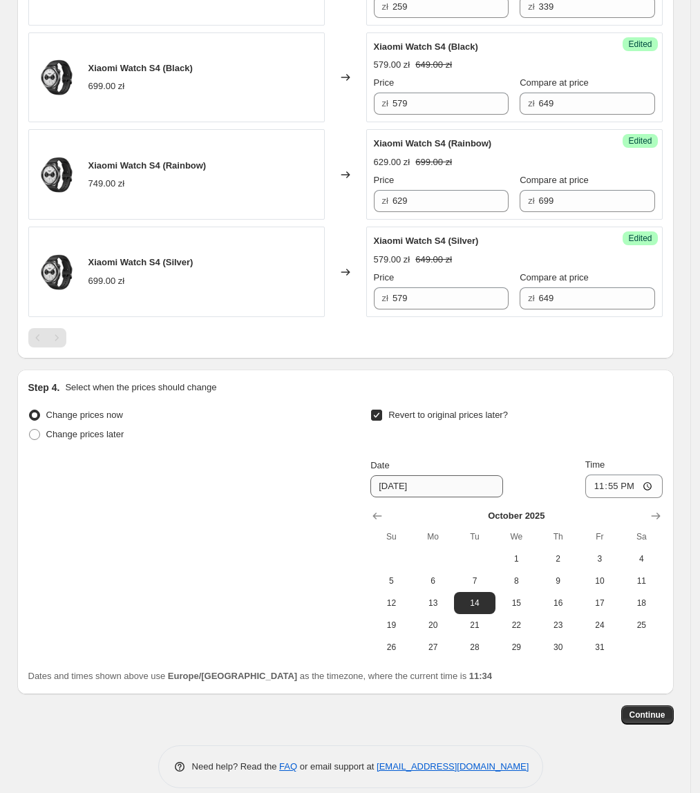
scroll to position [1256, 0]
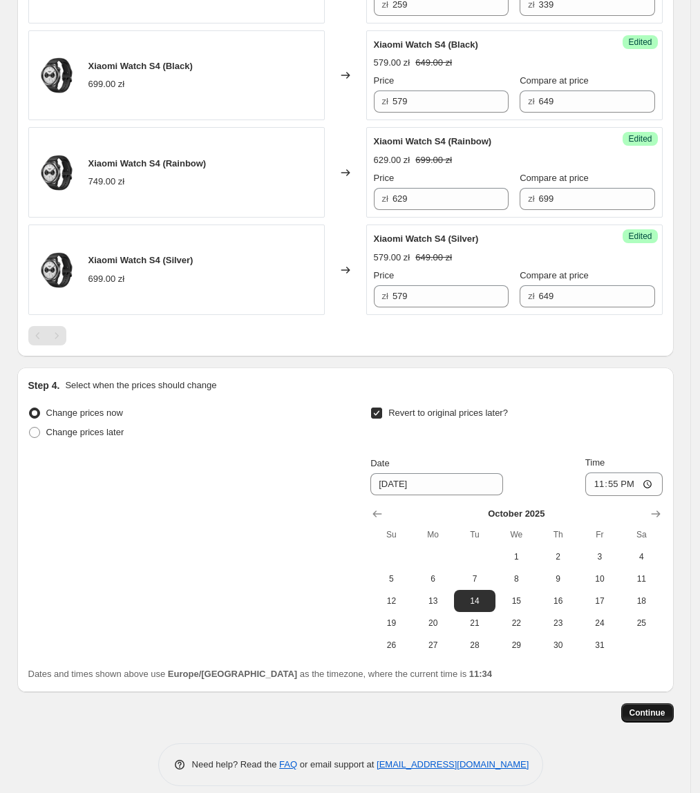
click at [652, 716] on span "Continue" at bounding box center [648, 713] width 36 height 11
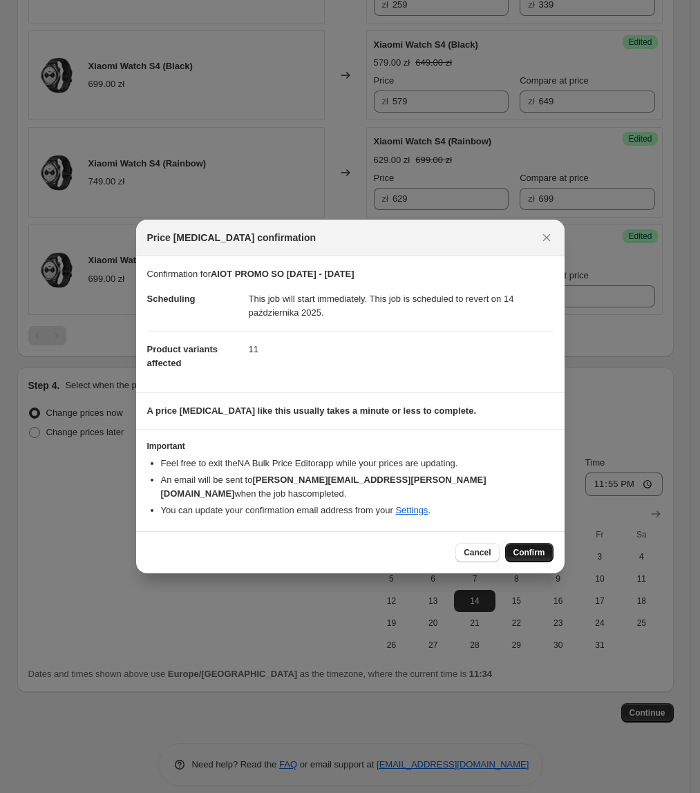
click at [539, 547] on span "Confirm" at bounding box center [529, 552] width 32 height 11
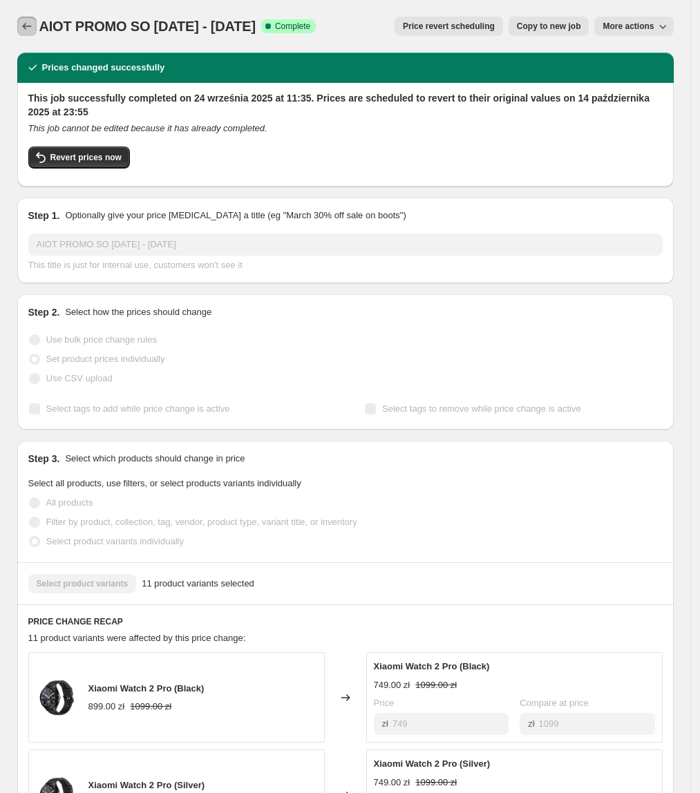
click at [25, 25] on icon "Price change jobs" at bounding box center [27, 26] width 14 height 14
